Goal: Task Accomplishment & Management: Manage account settings

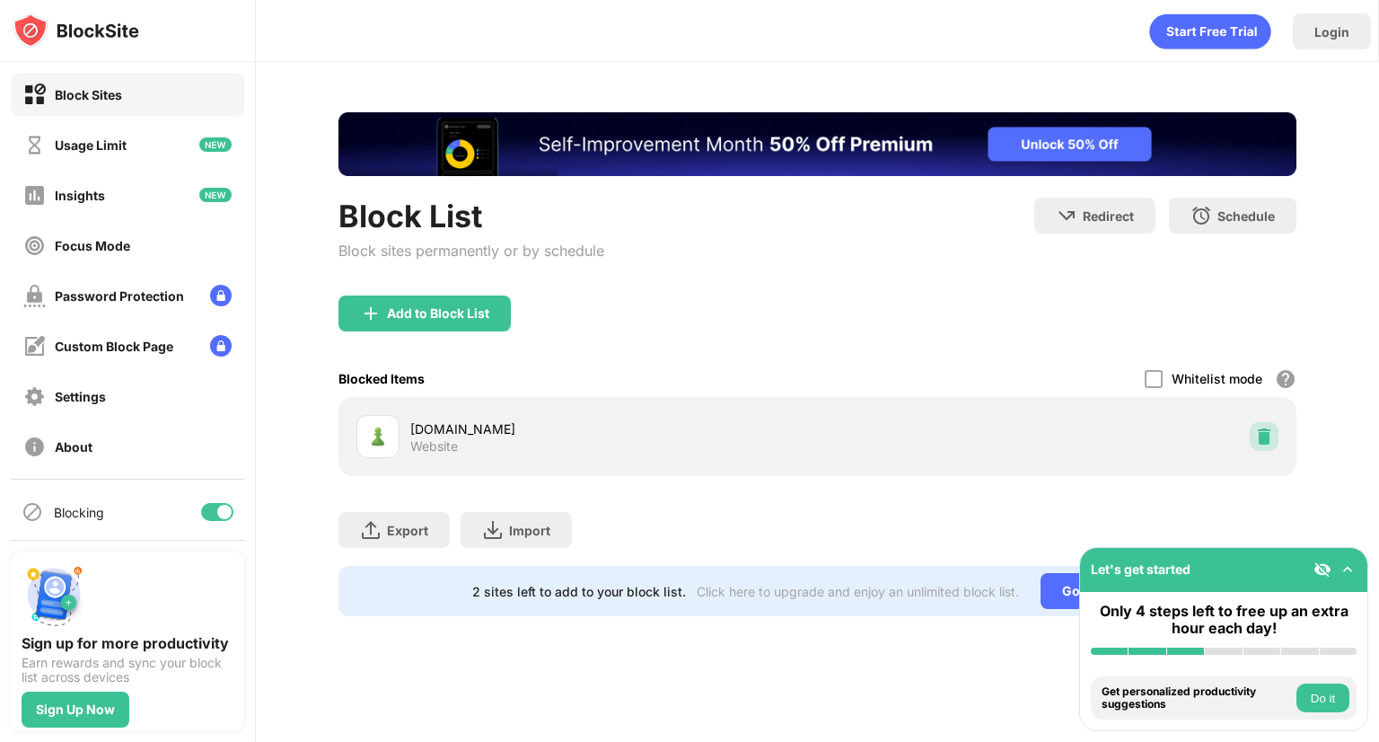
click at [1264, 433] on img at bounding box center [1264, 436] width 18 height 18
